Goal: Information Seeking & Learning: Learn about a topic

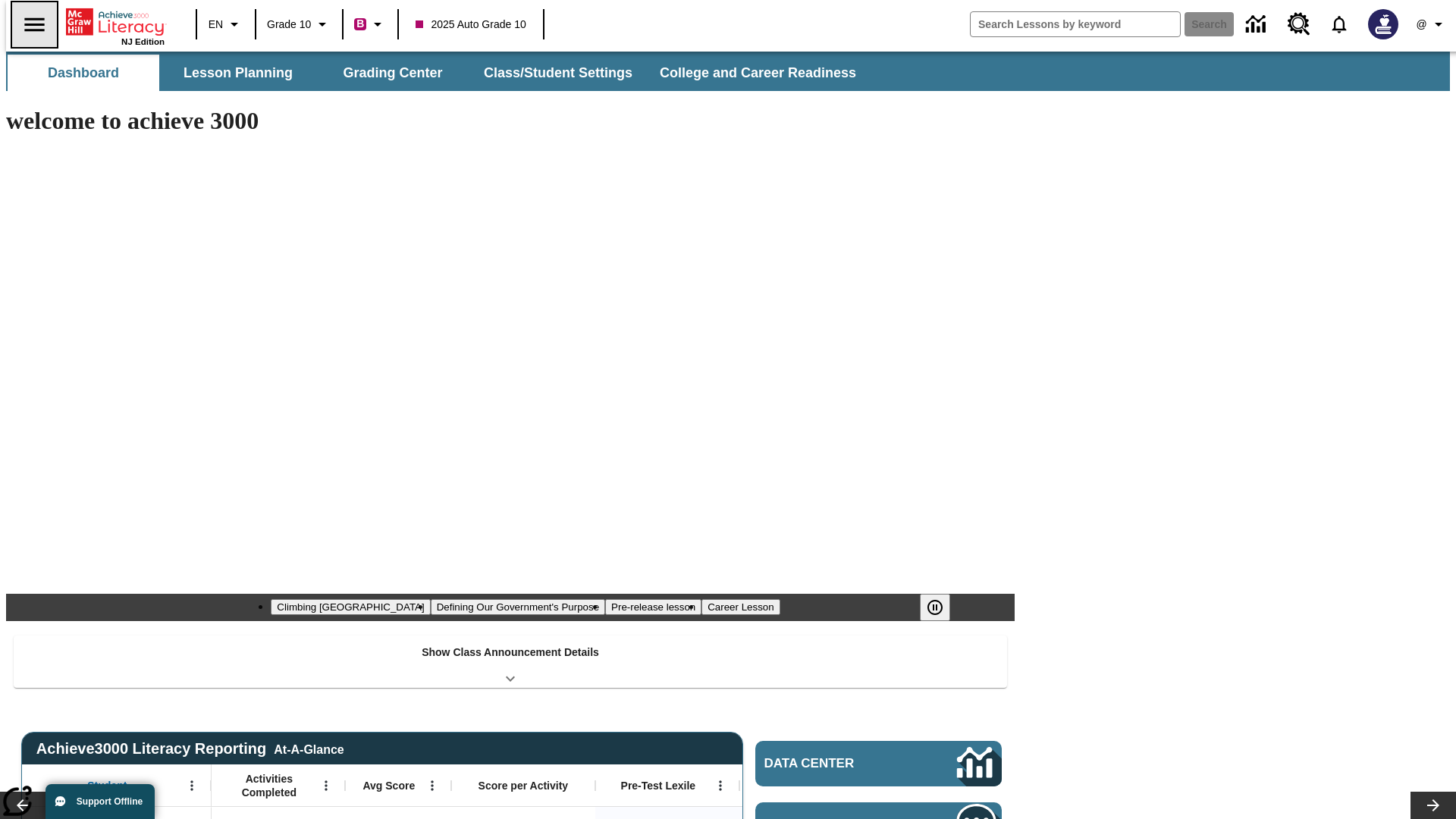
click at [28, 24] on icon "Open side menu" at bounding box center [34, 24] width 20 height 13
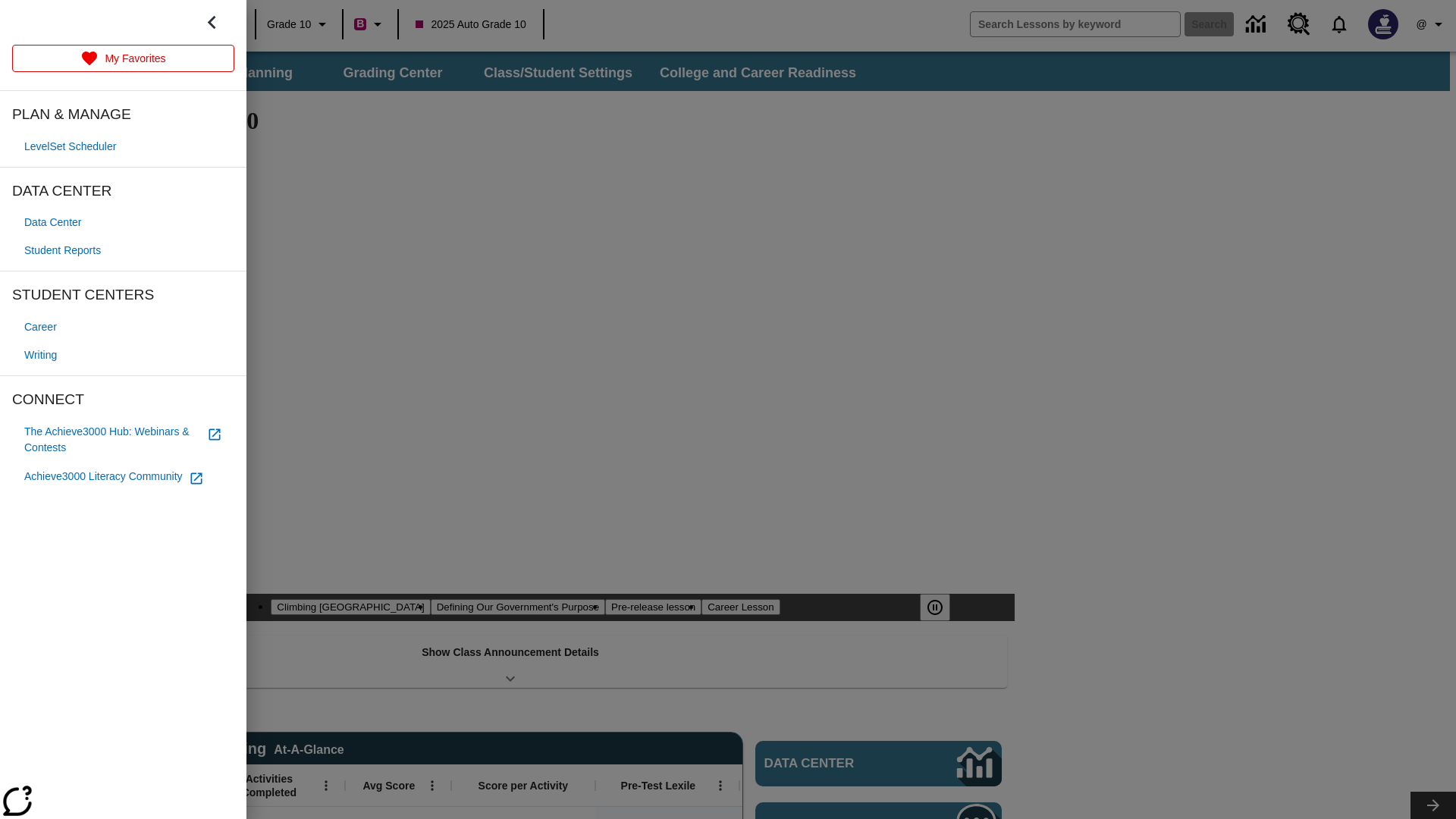
click at [43, 355] on span "Writing" at bounding box center [40, 355] width 33 height 16
